Goal: Information Seeking & Learning: Check status

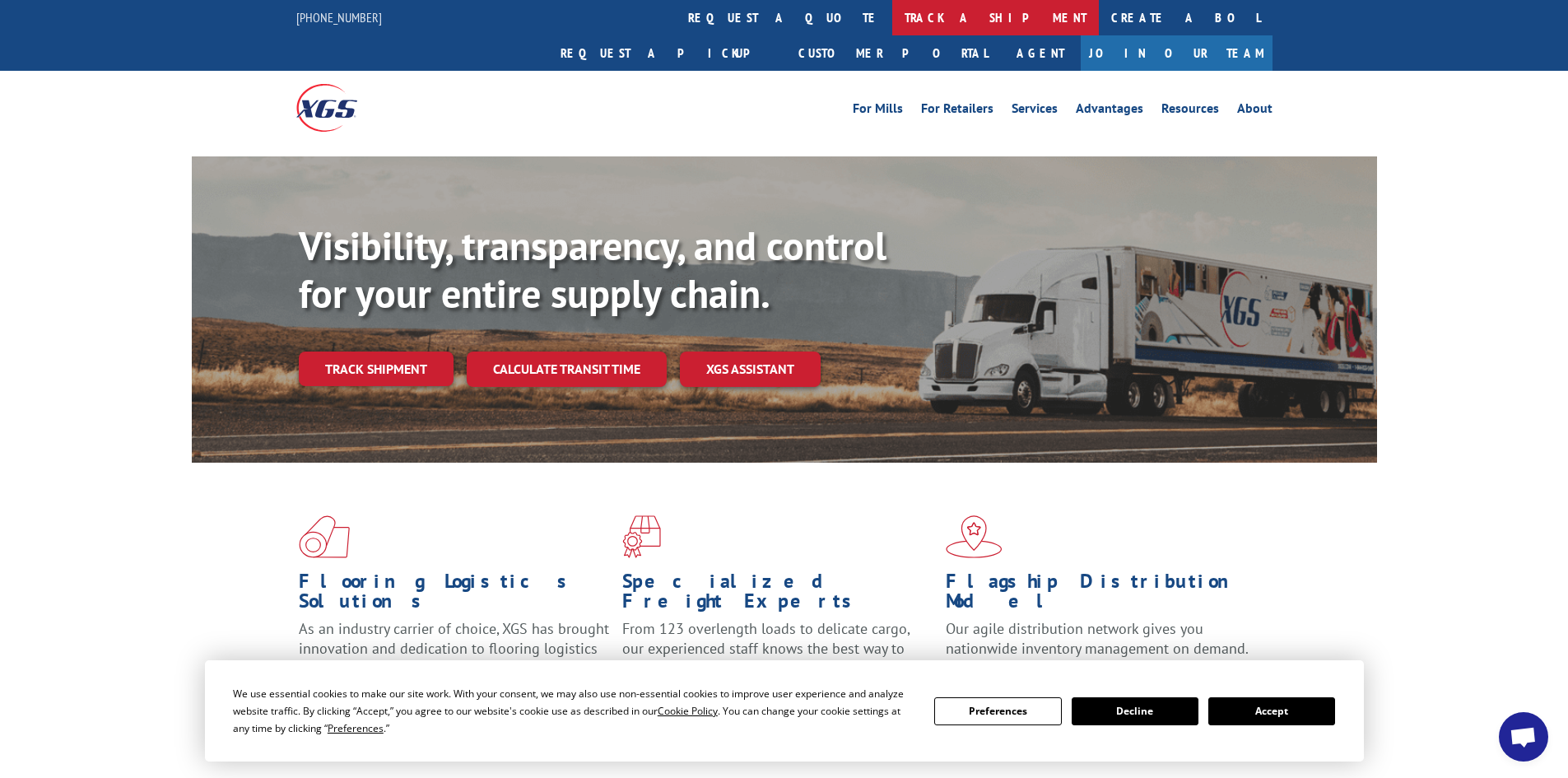
click at [892, 13] on link "track a shipment" at bounding box center [995, 17] width 207 height 36
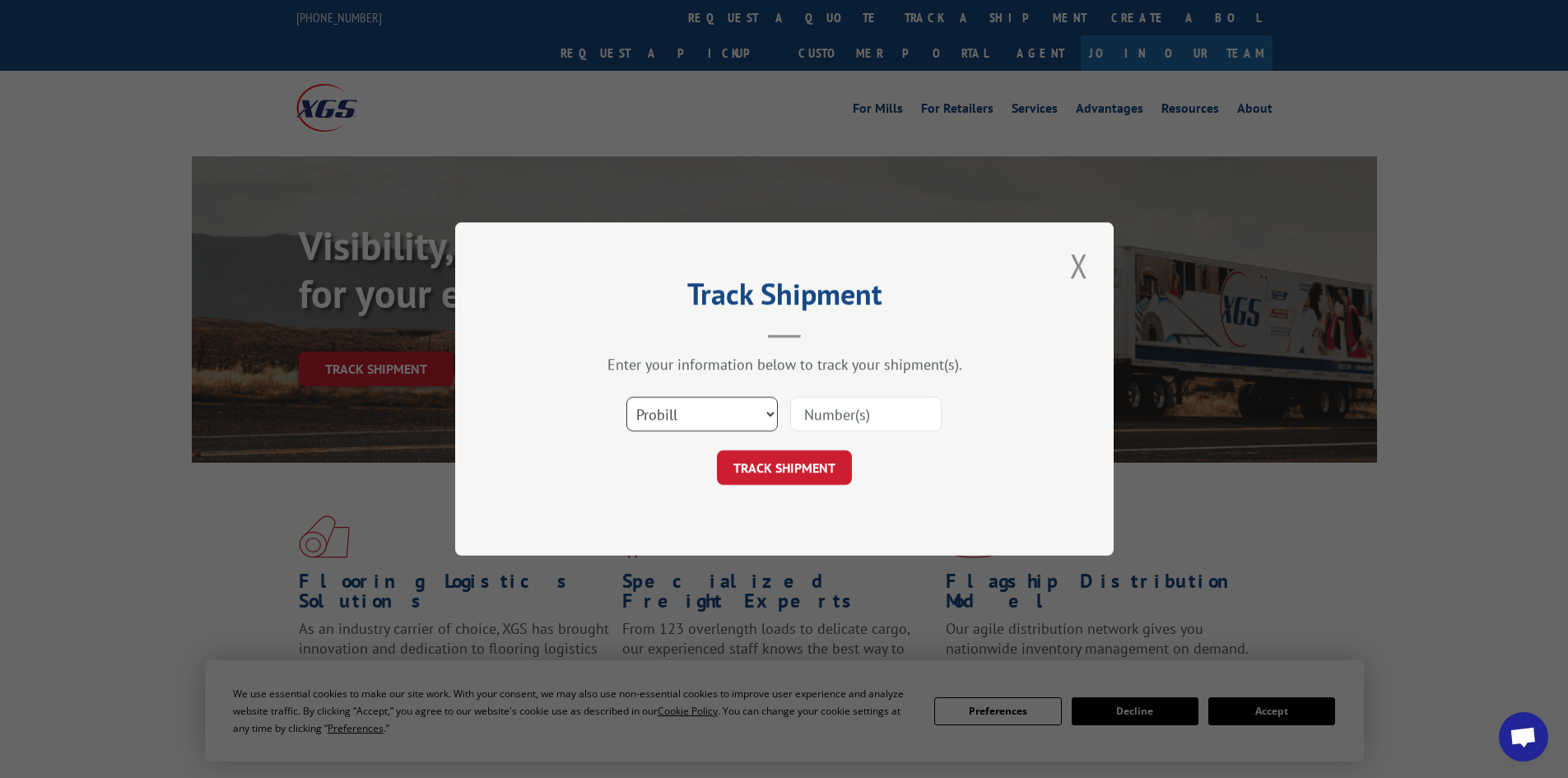
click at [771, 413] on select "Select category... Probill BOL PO" at bounding box center [702, 414] width 152 height 35
select select "bol"
click at [627, 397] on select "Select category... Probill BOL PO" at bounding box center [702, 414] width 152 height 35
paste input "4826113"
type input "4826113"
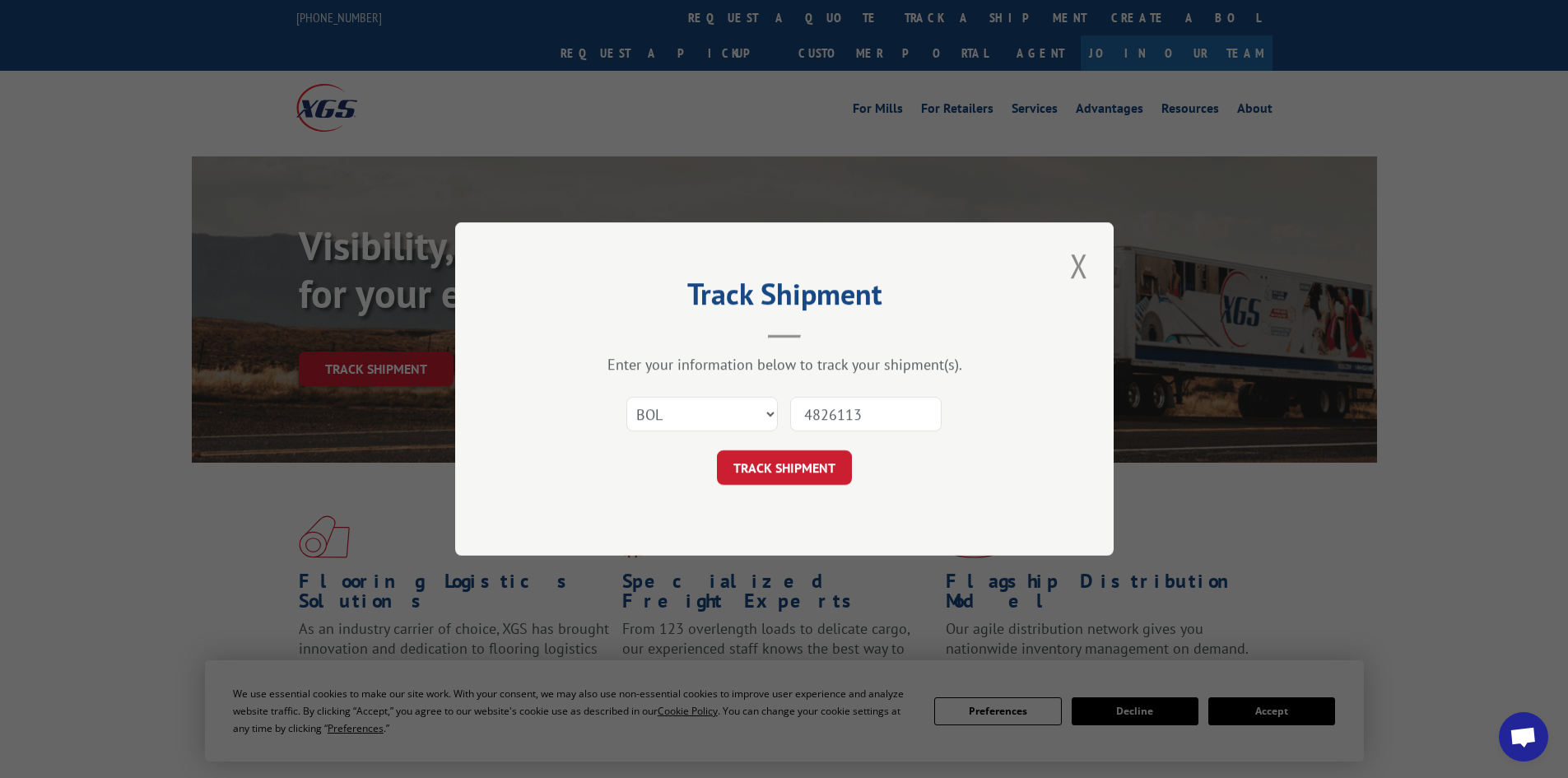
click at [775, 462] on button "TRACK SHIPMENT" at bounding box center [785, 467] width 135 height 35
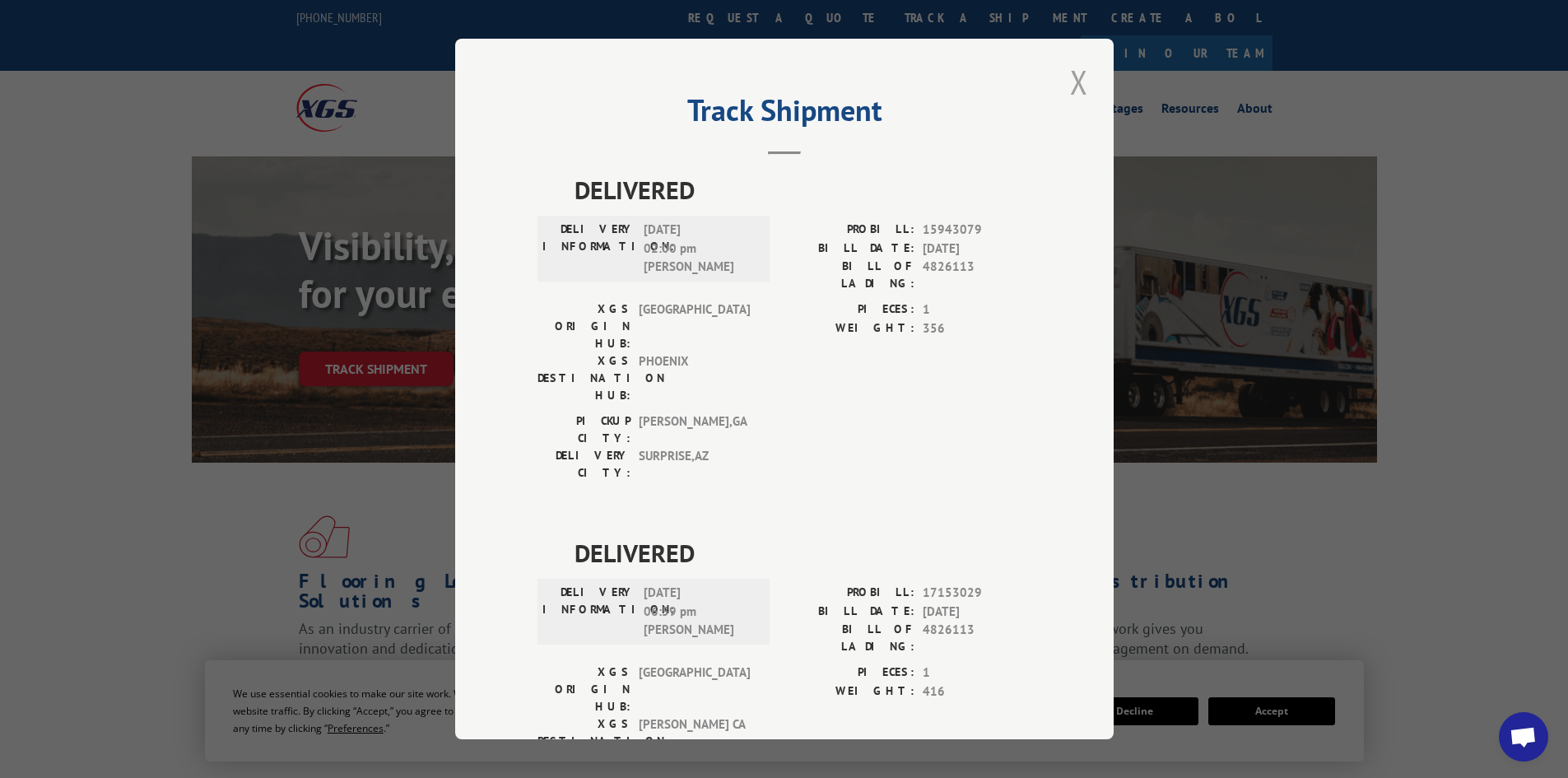
click at [1065, 72] on button "Close modal" at bounding box center [1078, 81] width 28 height 45
